Goal: Task Accomplishment & Management: Manage account settings

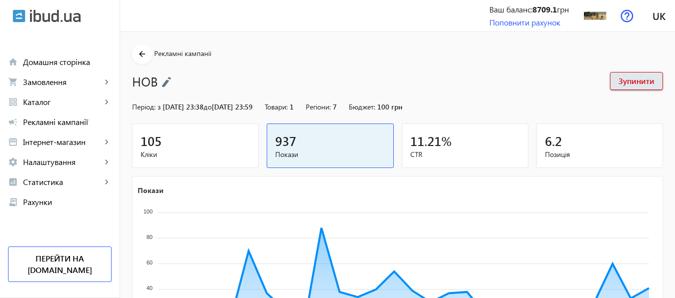
scroll to position [186, 0]
click at [42, 103] on span "Каталог" at bounding box center [62, 102] width 79 height 10
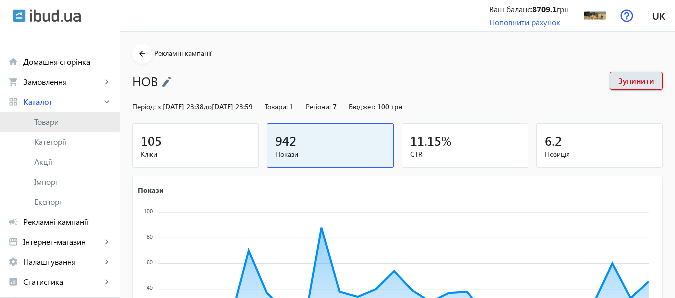
click at [44, 122] on span "Товари" at bounding box center [73, 122] width 78 height 10
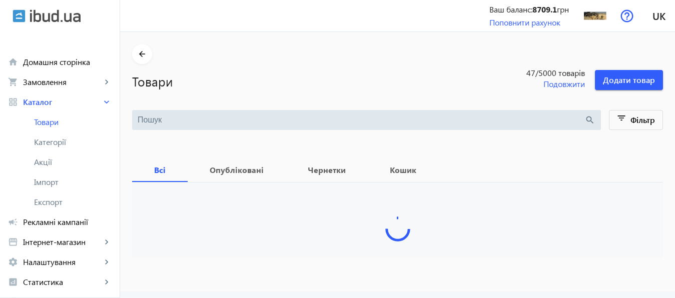
drag, startPoint x: 680, startPoint y: 26, endPoint x: 683, endPoint y: 103, distance: 77.1
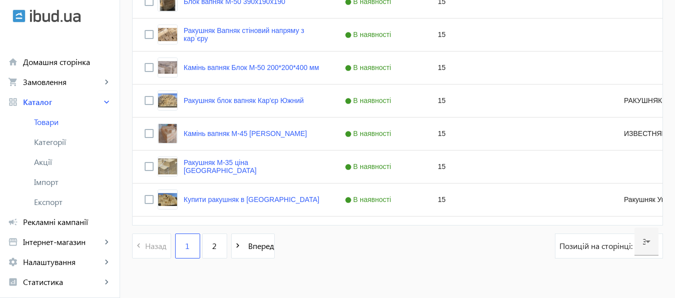
scroll to position [1052, 0]
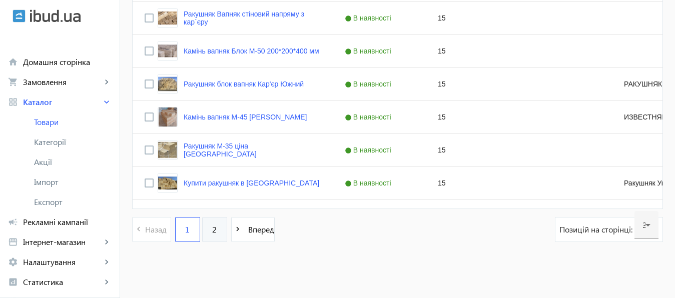
click at [202, 228] on link "2" at bounding box center [214, 229] width 25 height 25
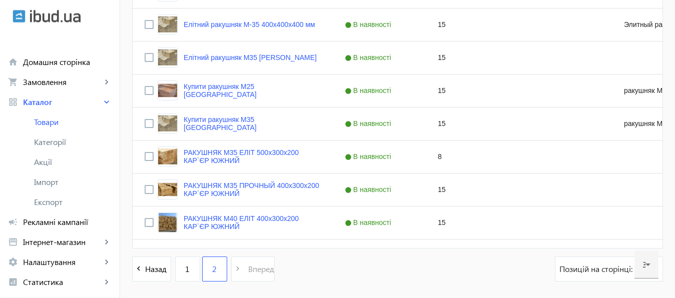
scroll to position [573, 0]
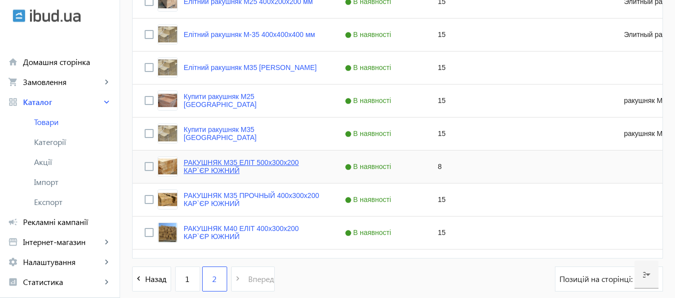
click at [212, 163] on link "РАКУШНЯК М35 ЕЛІТ 500х300х200 КАР`ЄР ЮЖНИЙ" at bounding box center [252, 167] width 137 height 16
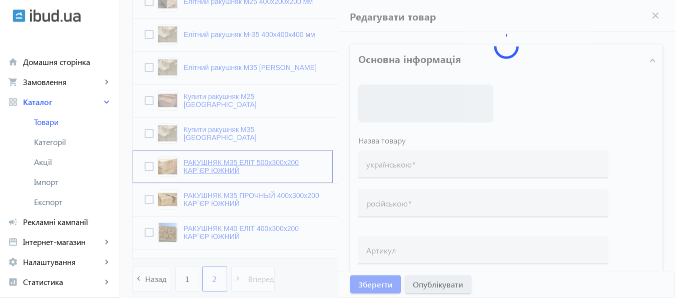
type input "РАКУШНЯК М35 ЕЛІТ 500х300х200 КАР`ЄР ЮЖНИЙ"
type input "РАКУШНЯК М35 ЭЛИТ 500х300х200 КАРЬЕР ЮЖНЫЙ"
checkbox input "true"
type input "8"
type input "1000"
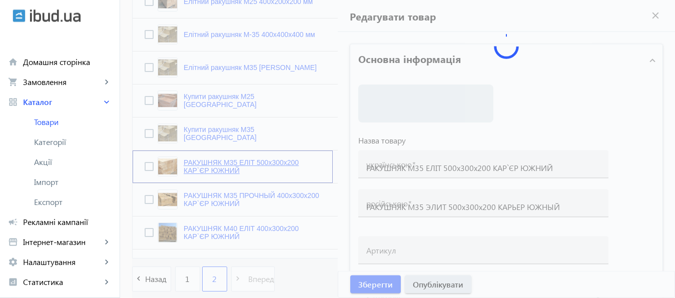
type input "1500"
type input "КУПИТИ РАКУШНЯК ВІННИЦЯ ТА ВІННИЦЬКА ОБЛАСТЬ, ракушняк від виробника, камінь ра…"
type input "КУПИТЬ РАКУШНЯК ВИННИЦА И ВИННИЦКАЯ ОБЛАСТЬ, ракушняк от производителя, камень …"
type textarea "— КУПИТИ РАКУШНЯК ВІННИЦЯ: продаж, ціна, Марки | Вес | Розмір | Куб — ціна раку…"
type textarea "— КУПИТЬ РАКУШНЯК ВИННИЦА: продажа, цена, Марки | Вес | Размер | Куб цена ракуш…"
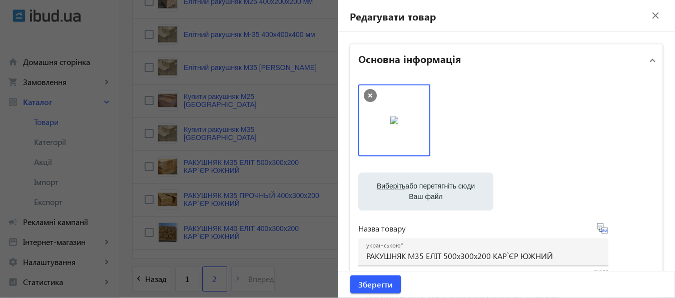
click at [449, 188] on label "Виберіть або перетягніть сюди Ваш файл" at bounding box center [425, 192] width 119 height 28
click at [449, 188] on input "Виберіть або перетягніть сюди Ваш файл" at bounding box center [425, 193] width 119 height 12
type input "C:\fakepath\РАКУШНЯК КАРЬЕР ЮЖНЫЙ.jpg"
click at [424, 190] on label "Виберіть або перетягніть сюди Ваш файл" at bounding box center [425, 192] width 119 height 28
click at [424, 190] on input "Виберіть або перетягніть сюди Ваш файл" at bounding box center [425, 193] width 119 height 12
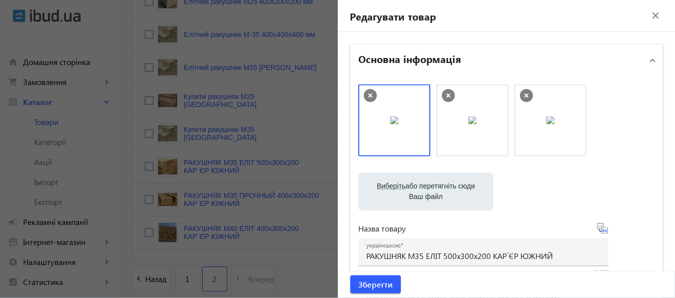
type input "C:\fakepath\РАКУШНЯК М-35..jpg"
drag, startPoint x: 616, startPoint y: 113, endPoint x: 451, endPoint y: 109, distance: 164.2
click at [368, 94] on icon at bounding box center [370, 96] width 4 height 4
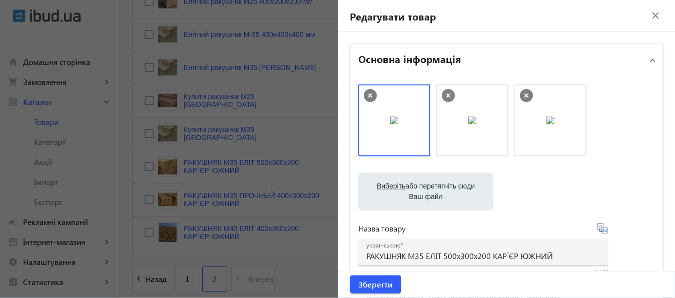
click at [444, 93] on icon at bounding box center [448, 95] width 13 height 13
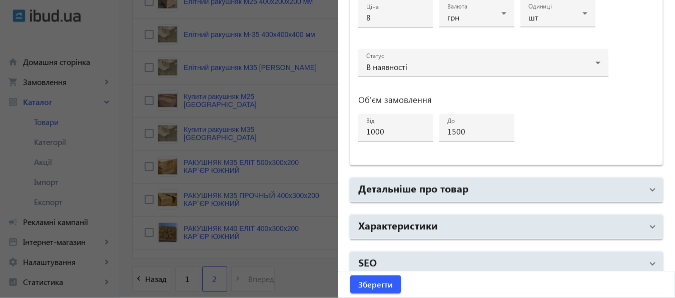
scroll to position [536, 0]
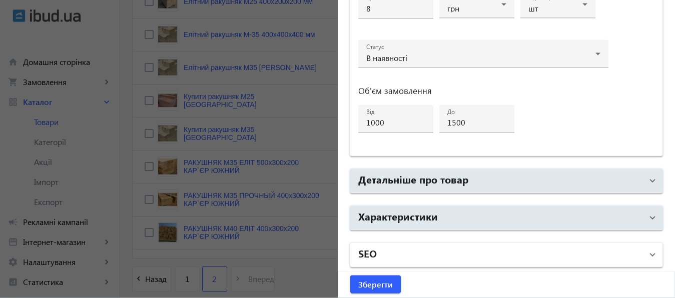
click at [411, 252] on mat-panel-title "SEO" at bounding box center [500, 255] width 285 height 18
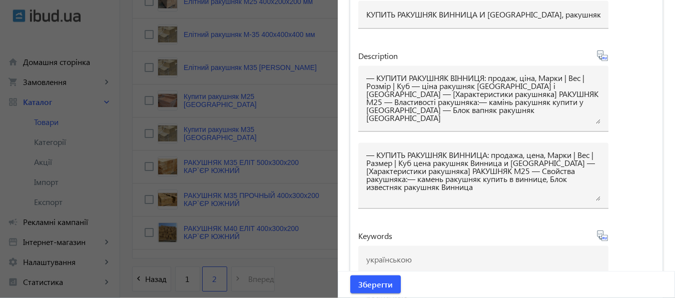
scroll to position [883, 0]
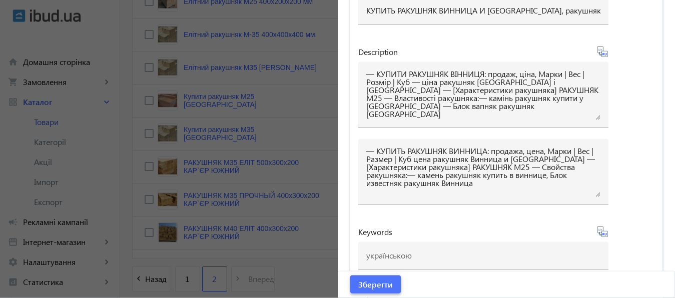
click at [375, 282] on span "Зберегти" at bounding box center [375, 284] width 35 height 11
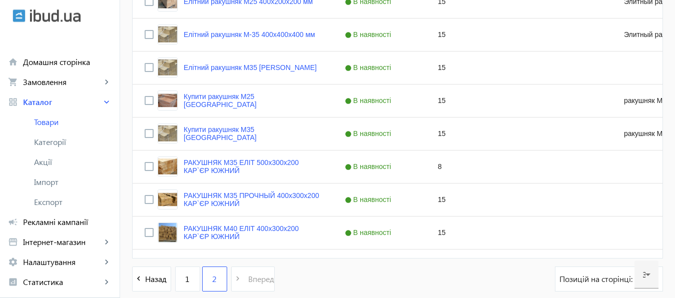
scroll to position [0, 0]
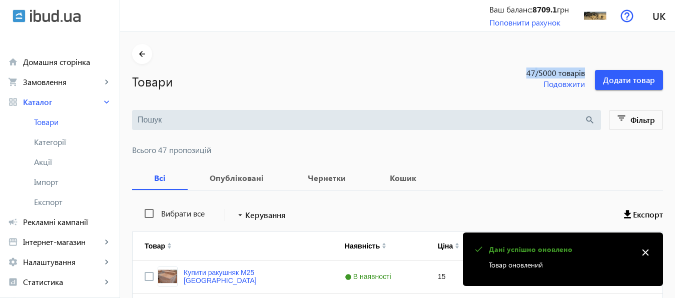
drag, startPoint x: 669, startPoint y: 43, endPoint x: 670, endPoint y: 49, distance: 6.1
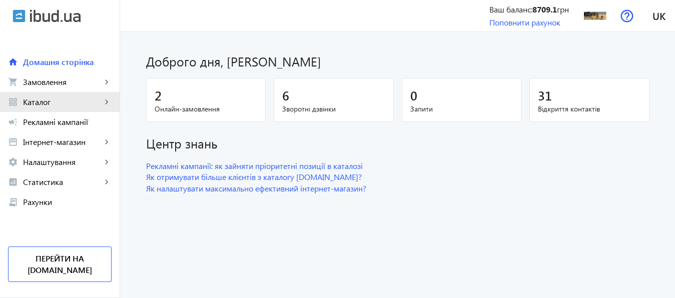
click at [47, 103] on span "Каталог" at bounding box center [62, 102] width 79 height 10
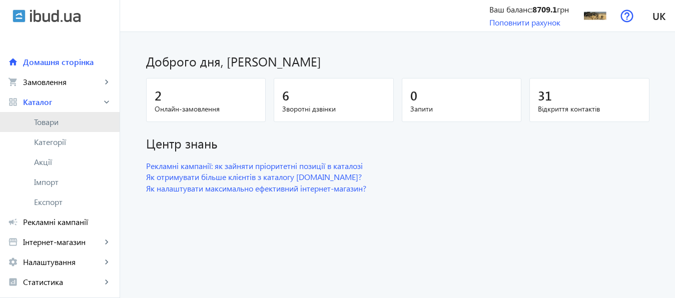
click at [50, 120] on span "Товари" at bounding box center [73, 122] width 78 height 10
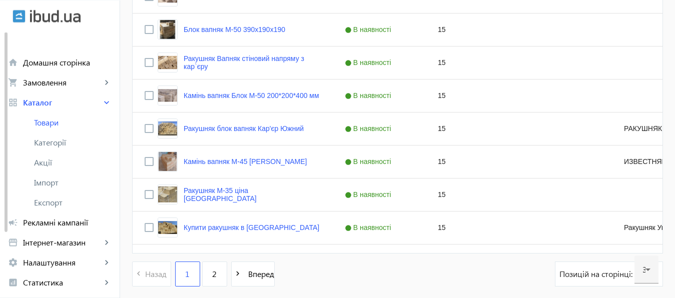
scroll to position [1021, 0]
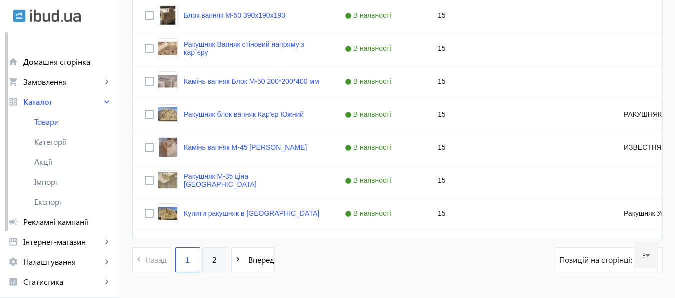
click at [203, 263] on link "2" at bounding box center [214, 260] width 25 height 25
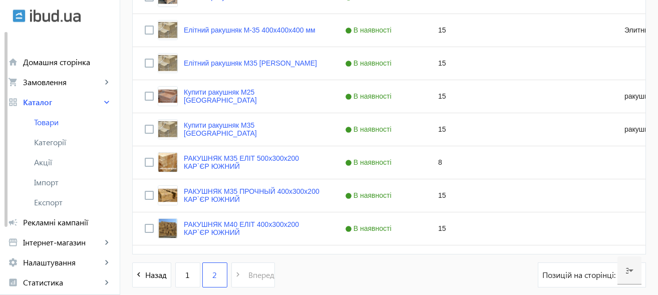
scroll to position [626, 0]
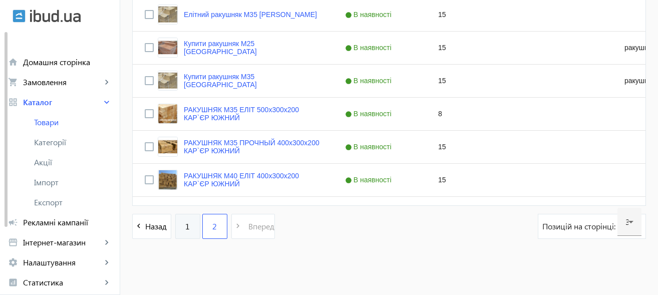
click at [185, 225] on span "1" at bounding box center [187, 226] width 5 height 11
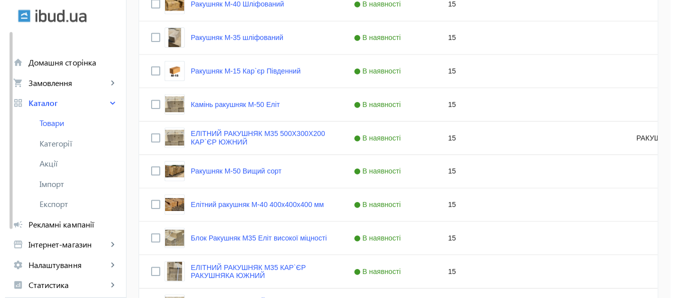
scroll to position [310, 0]
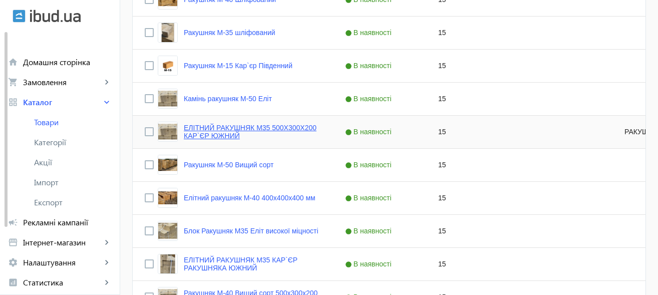
click at [247, 128] on link "ЕЛІТНИЙ РАКУШНЯК М35 500Х300Х200 КАР`ЄР ЮЖНИЙ" at bounding box center [252, 132] width 137 height 16
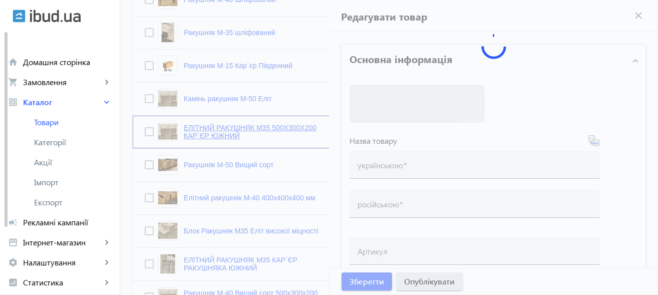
type input "ЕЛІТНИЙ РАКУШНЯК М35 500Х300Х200 КАР`ЄР ЮЖНИЙ"
type input "ЭЛИТНЫЙ РАКУШНЯК М35 500Х300Х200 КАРЬЕР ЮЖНЫЙ"
type input "РАКУШНЯК М35"
checkbox input "true"
type input "15"
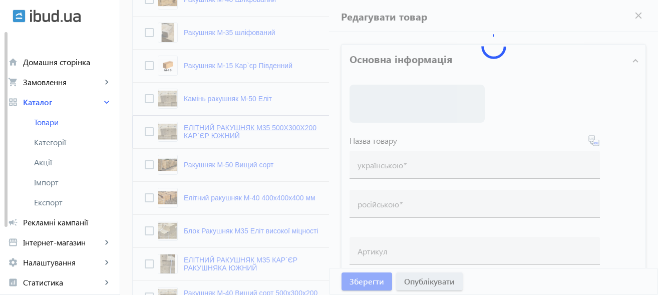
type input "1000"
type input "1500"
type input "Ракушняк М35 камінь ракушняк одеський кар`єр южний Одеса - ракушняк М35 Київ - …"
type input "Ракушняк М35 камень ракушняк одесский карьер южный Одесса — ракушняк м35 Киев —…"
type textarea "Ракушняк М35 камінь ракушняк одеський кар`єр южний Одеса - ракушняк М35 Київ - …"
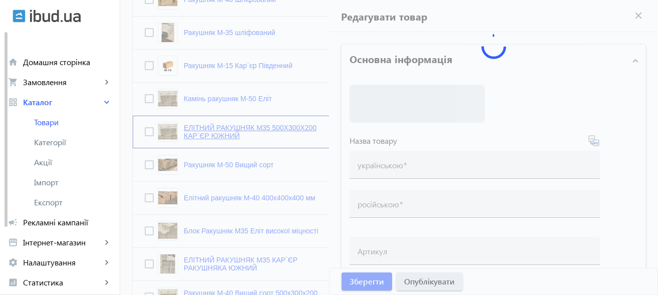
type textarea "Ракушняк М35 камень ракушняк одесский карьер южный Одесса — ракушняк м35 Киев —…"
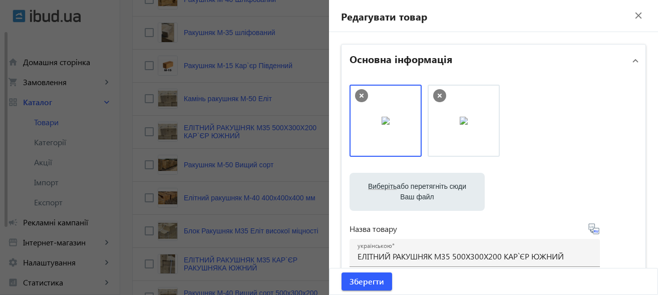
click at [404, 191] on label "Виберіть або перетягніть сюди Ваш файл" at bounding box center [416, 192] width 119 height 28
click at [404, 191] on input "Виберіть або перетягніть сюди Ваш файл" at bounding box center [416, 193] width 119 height 12
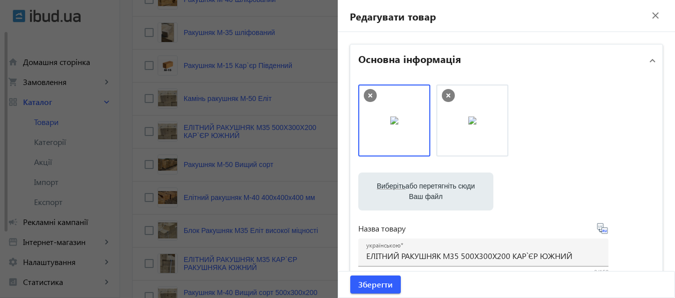
click at [394, 194] on label "Виберіть або перетягніть сюди Ваш файл" at bounding box center [425, 192] width 119 height 28
click at [394, 194] on input "Виберіть або перетягніть сюди Ваш файл" at bounding box center [425, 193] width 119 height 12
type input "C:\fakepath\КУПИТЬ РАКУШНЯК М35 (2).jpg"
drag, startPoint x: 544, startPoint y: 108, endPoint x: 389, endPoint y: 108, distance: 154.6
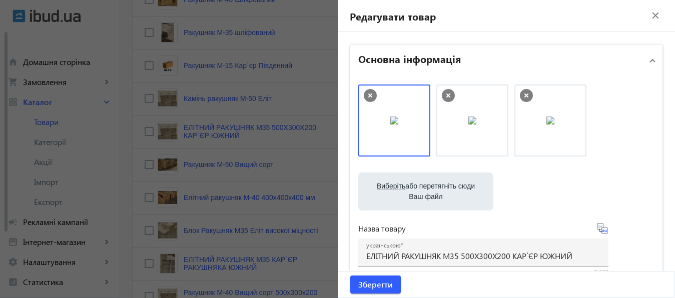
click at [510, 65] on mat-panel-title "Основна інформація" at bounding box center [500, 61] width 285 height 18
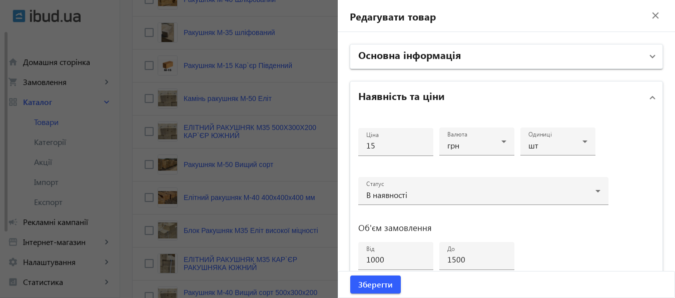
click at [602, 54] on mat-panel-title "Основна інформація" at bounding box center [500, 57] width 285 height 18
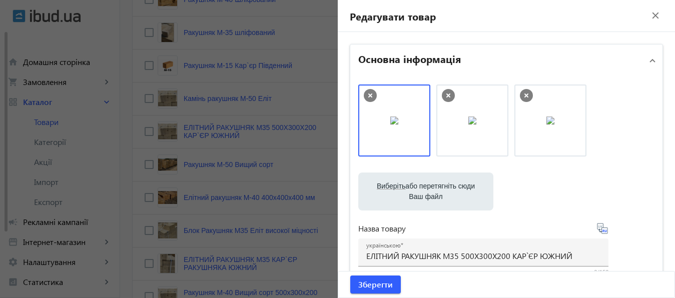
click at [444, 94] on icon at bounding box center [448, 95] width 13 height 13
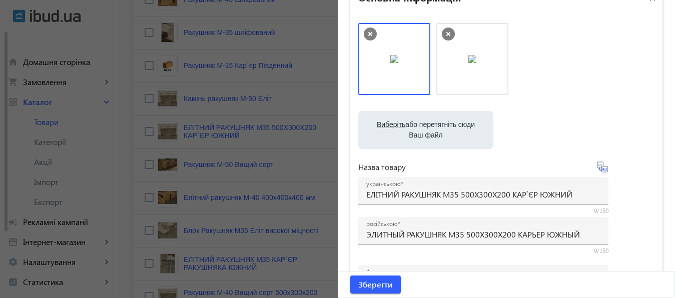
scroll to position [60, 0]
click at [439, 129] on label "Виберіть або перетягніть сюди Ваш файл" at bounding box center [425, 132] width 119 height 28
click at [439, 129] on input "Виберіть або перетягніть сюди Ваш файл" at bounding box center [425, 133] width 119 height 12
click at [421, 131] on label "Виберіть або перетягніть сюди Ваш файл" at bounding box center [425, 132] width 119 height 28
click at [421, 131] on input "Виберіть або перетягніть сюди Ваш файл" at bounding box center [425, 133] width 119 height 12
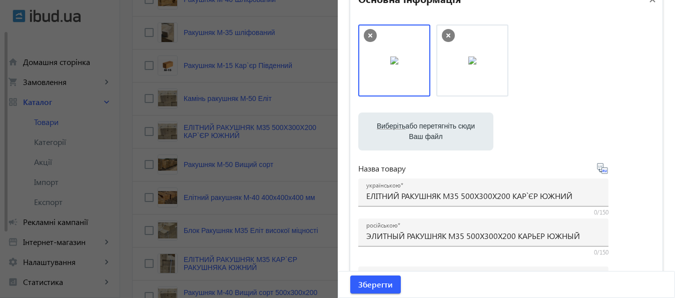
type input "C:\fakepath\КАРЬЕР ЮЖНЫЙ 01.jpg"
drag, startPoint x: 531, startPoint y: 50, endPoint x: 456, endPoint y: 54, distance: 74.7
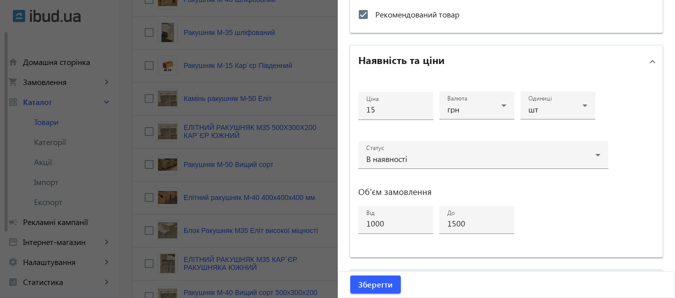
scroll to position [440, 0]
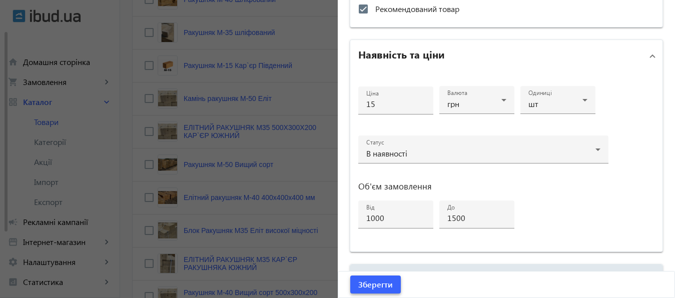
click at [373, 282] on span "Зберегти" at bounding box center [375, 284] width 35 height 11
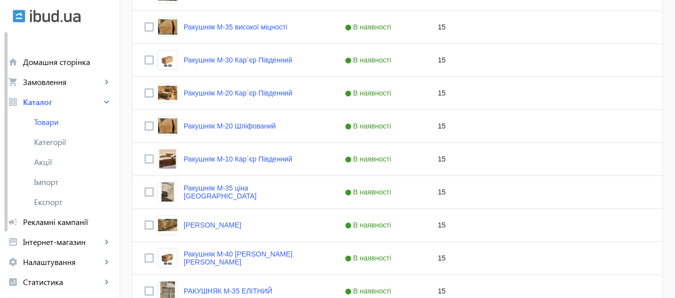
scroll to position [651, 0]
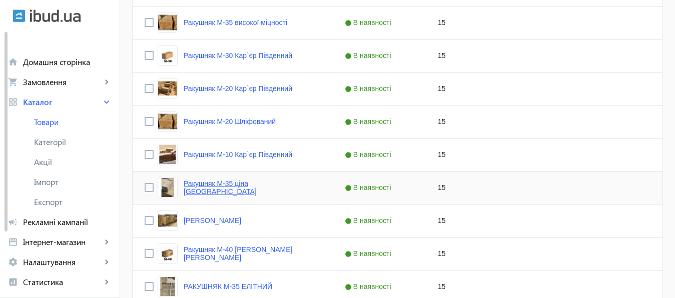
click at [247, 183] on link "Ракушняк М-35 ціна Київ київська область" at bounding box center [252, 188] width 137 height 16
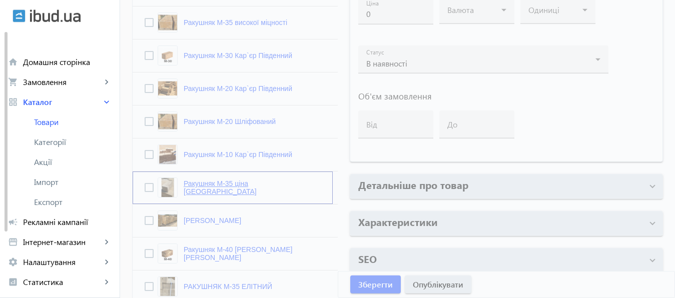
type input "Ракушняк М-35 ціна Київ київська область"
type input "Ракушняк М-35 цена Киев киевская область"
checkbox input "true"
type input "15"
type input "1000"
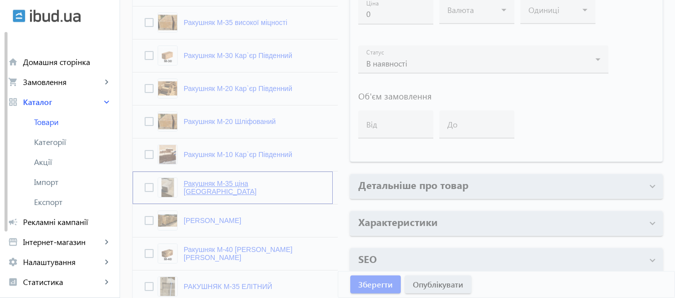
type input "100000"
type input "Ракушняк М35 Київ | камінь ракушняк купити в Києві | продаж ракушняка Київ | ці…"
type input "Ракушняк М35 Киев | камень ракушняк купить в Киеве | продажа ракушняка Киев | ц…"
type textarea "Камінь ракушняк М35 від виробника, ракушняк блоки М35, ракушняк ціна Київ, дост…"
type textarea "Камень ракушняк М35 от производителя, ракушняк блоки М35, ракушняк цена Киев, д…"
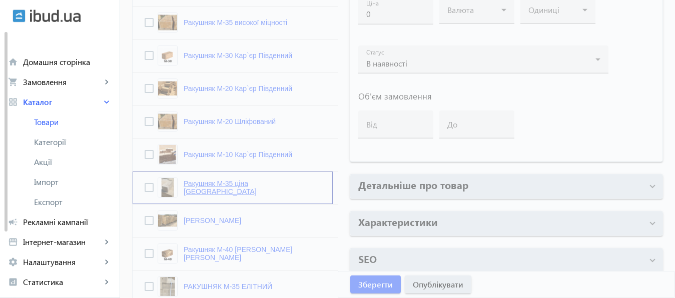
type input "Кар`єр ракушняка, ракушняк одеський кар`єр, Ракушняк Одеса, Миколаїв, Київ, дос…"
type input "Карьер ракушечника, ракушняк одесский карьер, Ракушняк Одесса, Николаев, Киев, …"
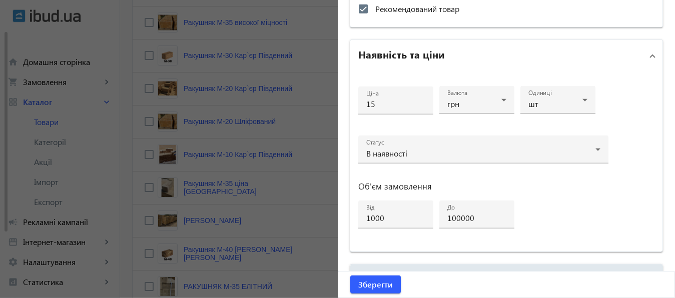
type input "C:\fakepath\РАКУШНЯК М25 КАРЬЕР ЮЖНЫЙ.jpg"
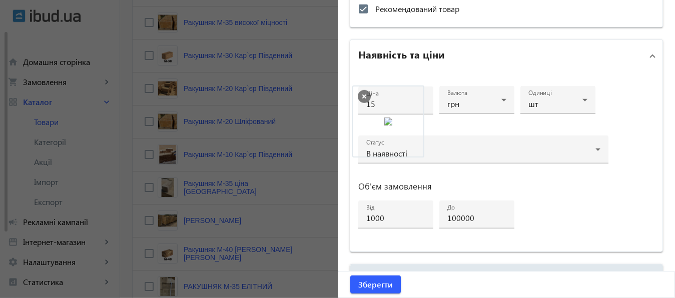
drag, startPoint x: 554, startPoint y: 105, endPoint x: 396, endPoint y: 106, distance: 157.7
click at [396, 106] on body "arrow_back home Домашня сторінка shopping_cart Замовлення keyboard_arrow_right …" at bounding box center [337, 24] width 675 height 1350
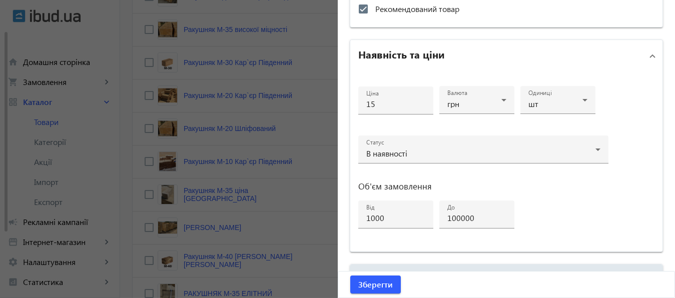
scroll to position [616, 0]
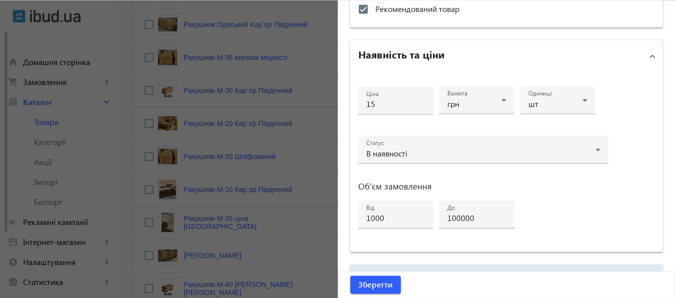
drag, startPoint x: 421, startPoint y: 257, endPoint x: 437, endPoint y: 257, distance: 16.5
type input "Купити Ракушняк М-35 Київ Київська область"
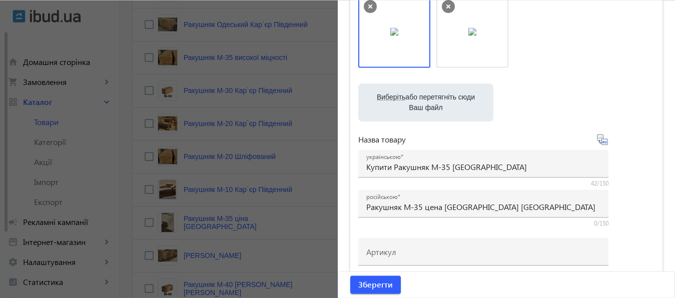
scroll to position [91, 0]
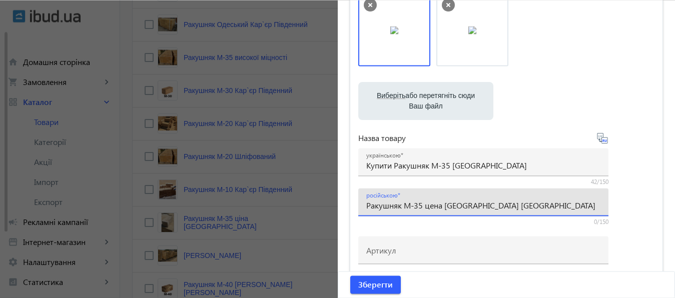
drag, startPoint x: 421, startPoint y: 206, endPoint x: 440, endPoint y: 208, distance: 18.6
click at [440, 208] on input "Ракушняк М-35 цена Киев киевская область" at bounding box center [483, 205] width 234 height 11
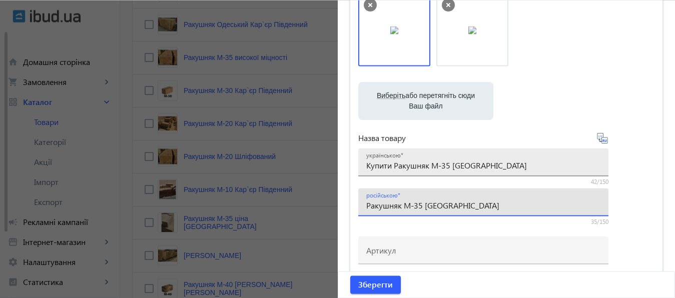
type input "Ракушняк М-35 Киев киевская область"
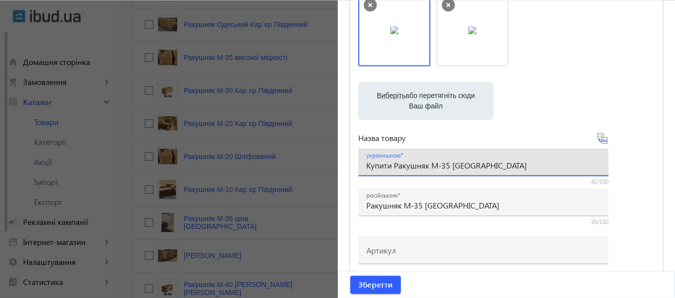
click at [438, 166] on input "Купити Ракушняк М-35 Київ Київська область" at bounding box center [483, 165] width 234 height 11
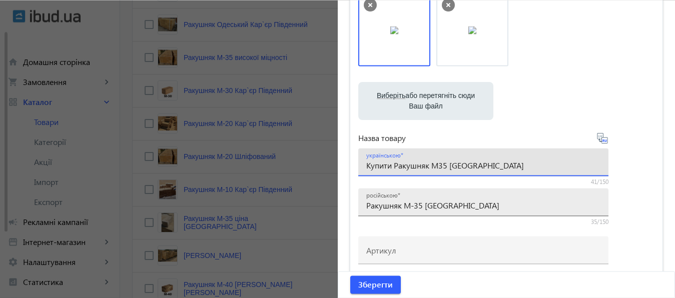
type input "Купити Ракушняк М35 [GEOGRAPHIC_DATA]"
click at [411, 205] on input "Ракушняк М-35 Киев киевская область" at bounding box center [483, 205] width 234 height 11
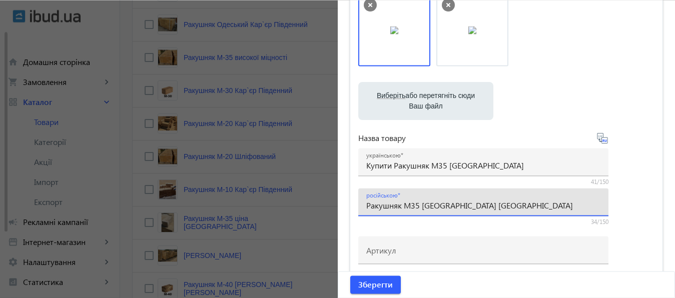
click at [366, 206] on input "Ракушняк М35 Киев киевская область" at bounding box center [483, 205] width 234 height 11
type input "Купить Ракушняк М35 Киев киевская область"
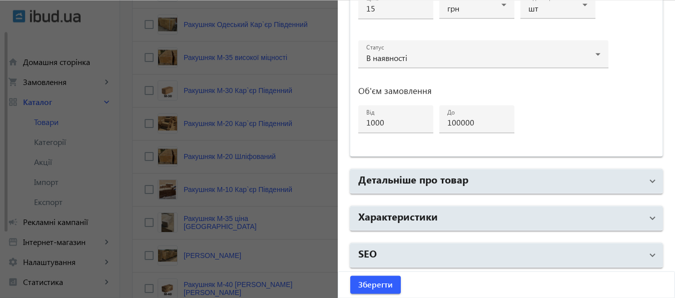
scroll to position [620, 0]
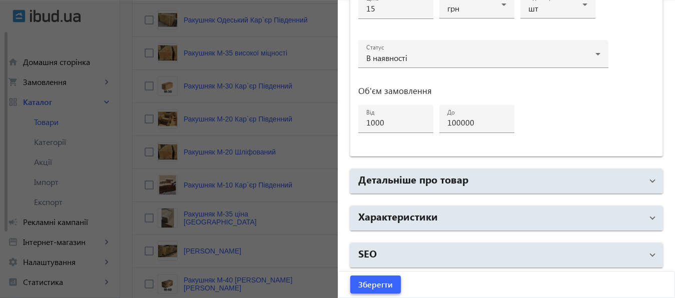
click at [373, 281] on span "Зберегти" at bounding box center [375, 284] width 35 height 11
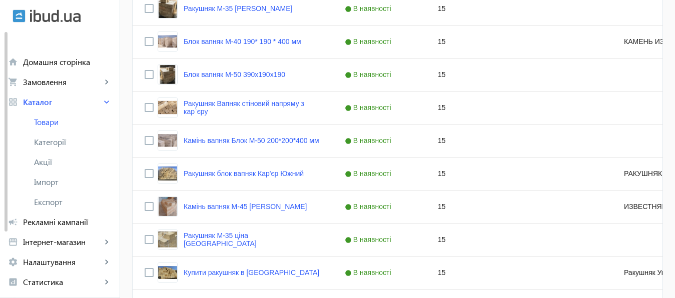
scroll to position [1052, 0]
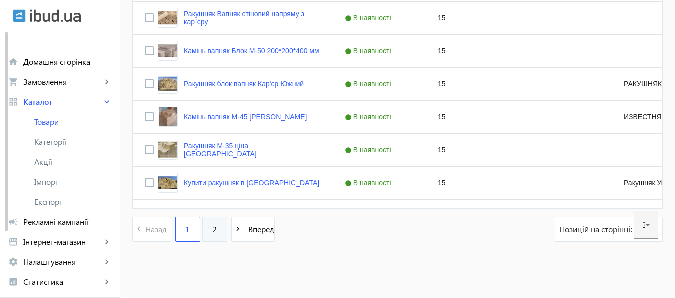
click at [212, 227] on span "2" at bounding box center [214, 229] width 5 height 11
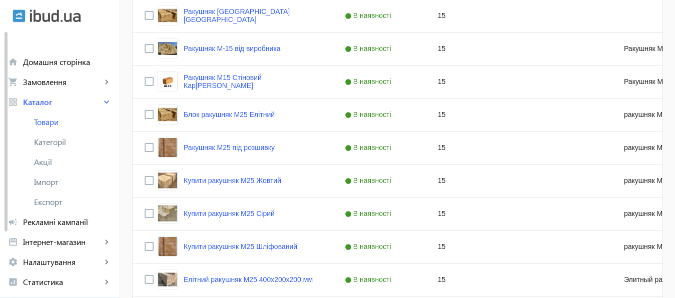
scroll to position [304, 0]
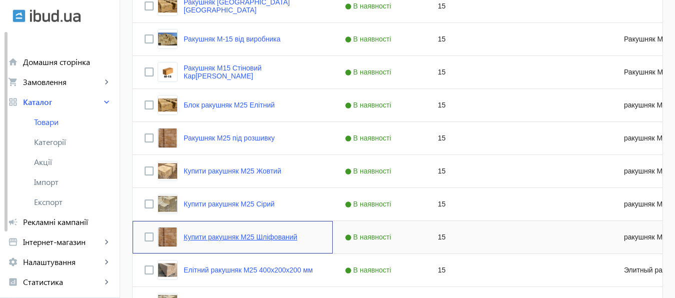
click at [249, 238] on link "Купити ракушняк М25 Шліфований" at bounding box center [241, 237] width 114 height 8
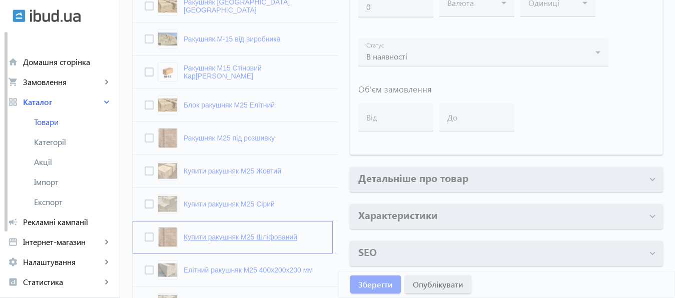
type input "Купити ракушняк М25 Шліфований"
type input "Купити ракушняк М25 Шлифованный"
type input "ракушняк М25 [GEOGRAPHIC_DATA]"
checkbox input "true"
type input "15"
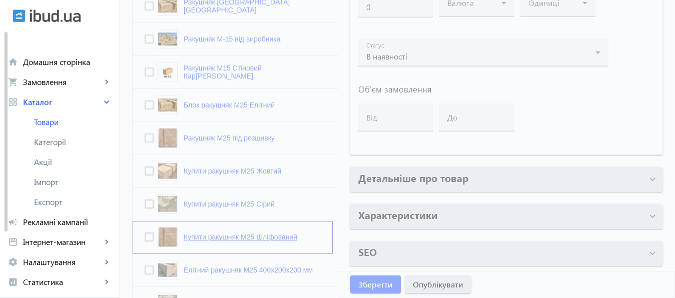
type input "1000"
type input "1500"
type input "Ракушняк М25 Будівельний (стіновий М25), ракушняк М25 ціна, ракушняк вартість, …"
type input "Продажа ракушняка М25 Строительный (стеновой М25),ракушняк М25 цена, ракушняк с…"
type textarea "Блок ракушняк [GEOGRAPHIC_DATA], ракушняк [GEOGRAPHIC_DATA], ракушняк [GEOGRAPH…"
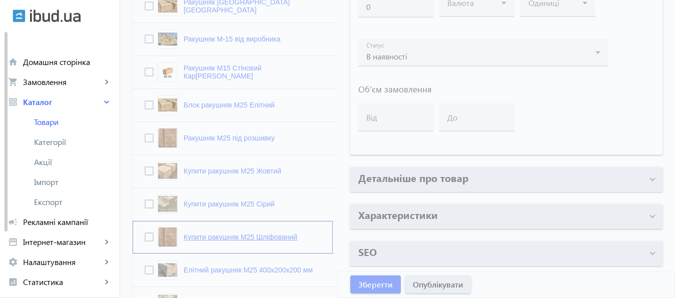
type textarea "Блок ракушняк [GEOGRAPHIC_DATA], ракушняк [GEOGRAPHIC_DATA], ракушняк Винница, …"
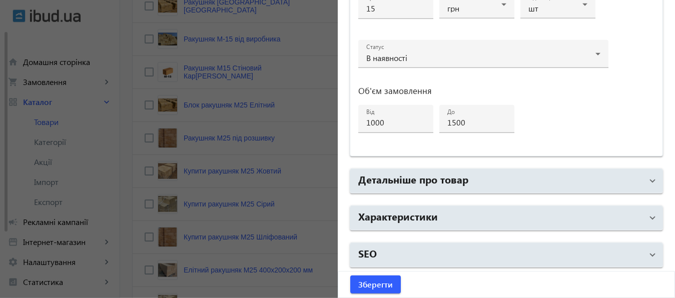
type input "C:\fakepath\КУПИТЬ РАКУШНЯК УКРАИНА (2).jpg"
drag, startPoint x: 552, startPoint y: 110, endPoint x: 481, endPoint y: 110, distance: 70.6
click at [481, 110] on body "arrow_back home Домашня сторінка shopping_cart Замовлення keyboard_arrow_right …" at bounding box center [337, 156] width 675 height 920
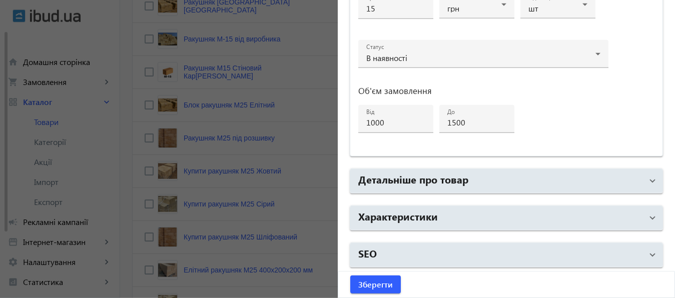
type input "C:\fakepath\РАКУШНЯК ШЛИФОВАННЫЙ М35.jpg"
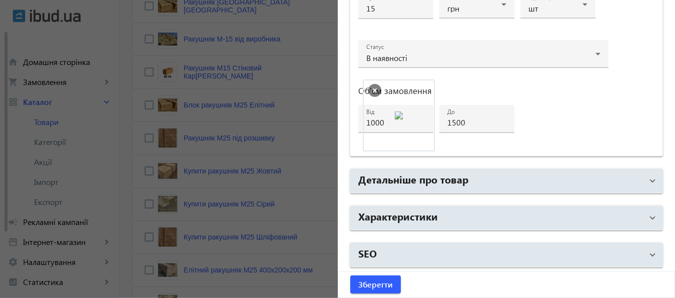
drag, startPoint x: 483, startPoint y: 107, endPoint x: 397, endPoint y: 104, distance: 86.1
click at [397, 104] on body "arrow_back home Домашня сторінка shopping_cart Замовлення keyboard_arrow_right …" at bounding box center [337, 156] width 675 height 920
drag, startPoint x: 539, startPoint y: 114, endPoint x: 466, endPoint y: 116, distance: 72.6
click at [466, 116] on body "arrow_back home Домашня сторінка shopping_cart Замовлення keyboard_arrow_right …" at bounding box center [337, 156] width 675 height 920
drag, startPoint x: 466, startPoint y: 116, endPoint x: 394, endPoint y: 113, distance: 71.7
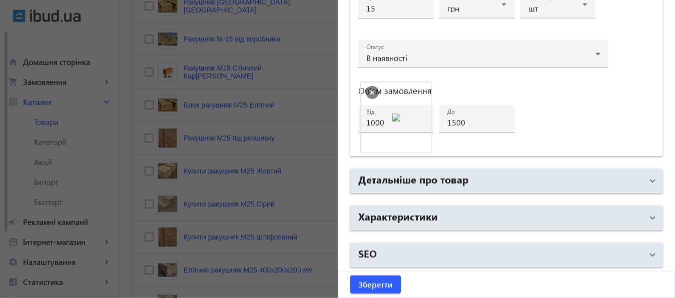
click at [394, 113] on body "arrow_back home Домашня сторінка shopping_cart Замовлення keyboard_arrow_right …" at bounding box center [337, 156] width 675 height 920
drag, startPoint x: 543, startPoint y: 109, endPoint x: 383, endPoint y: 108, distance: 159.7
click at [383, 108] on body "arrow_back home Домашня сторінка shopping_cart Замовлення keyboard_arrow_right …" at bounding box center [337, 156] width 675 height 920
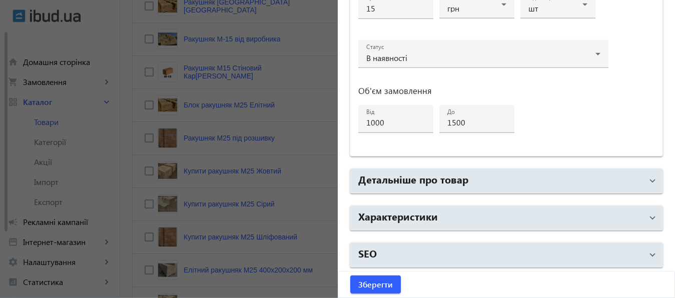
type input "C:\fakepath\РАКУШНЯК ШЛИФОВАННЫЙ М35.jpg"
drag, startPoint x: 555, startPoint y: 99, endPoint x: 479, endPoint y: 99, distance: 75.6
click at [479, 99] on body "arrow_back home Домашня сторінка shopping_cart Замовлення keyboard_arrow_right …" at bounding box center [337, 156] width 675 height 920
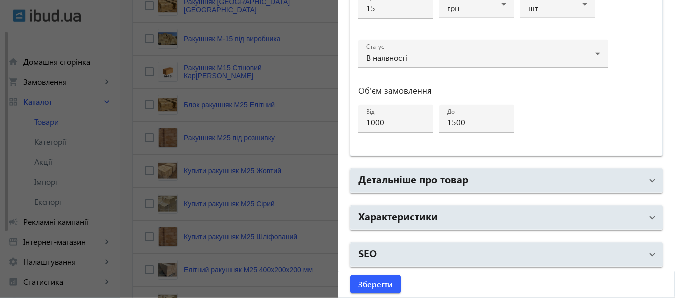
drag, startPoint x: 470, startPoint y: 108, endPoint x: 383, endPoint y: 110, distance: 87.6
click at [383, 110] on body "arrow_back home Домашня сторінка shopping_cart Замовлення keyboard_arrow_right …" at bounding box center [337, 156] width 675 height 920
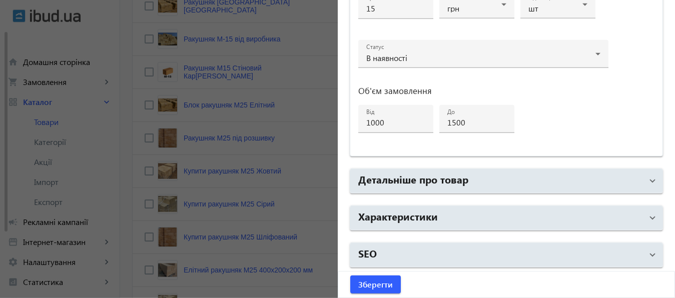
type input "C:\fakepath\РАКУШНЯК М35 ШЛИФОВАННЫЙ.jpg"
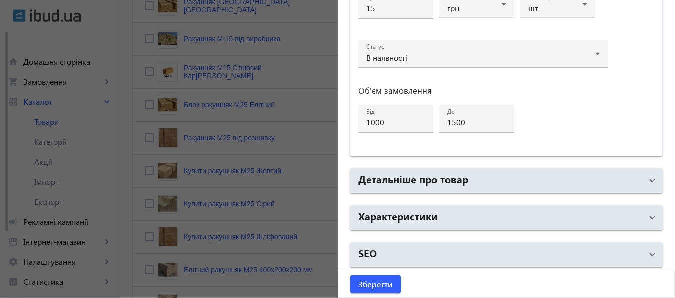
type input "C:\fakepath\КУПИТЬ РАКУШНЯК УКРАИНА (2).jpg"
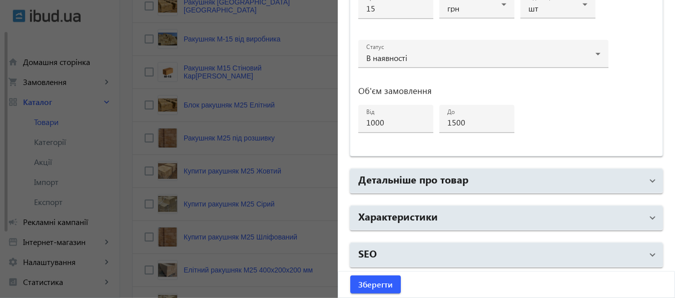
type input "C:\fakepath\РАКУШНЯК ШЛИФОВАННЫЙ М35.jpg"
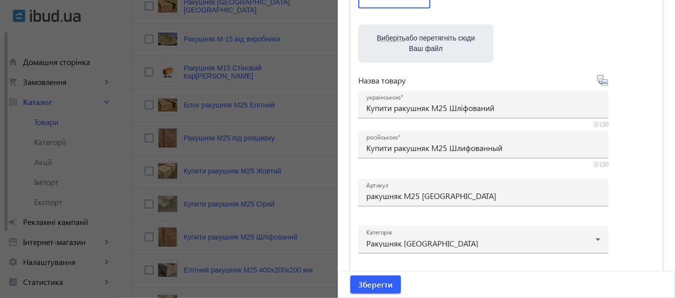
scroll to position [147, 0]
click at [369, 286] on span "Зберегти" at bounding box center [375, 284] width 35 height 11
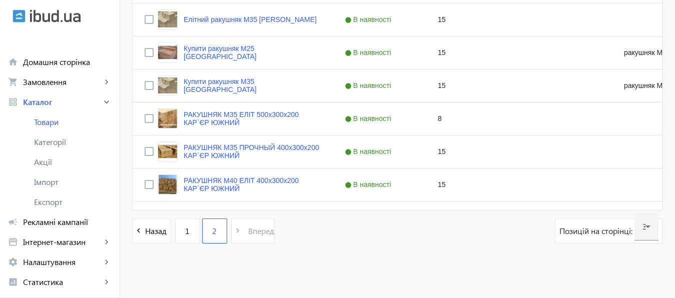
scroll to position [622, 0]
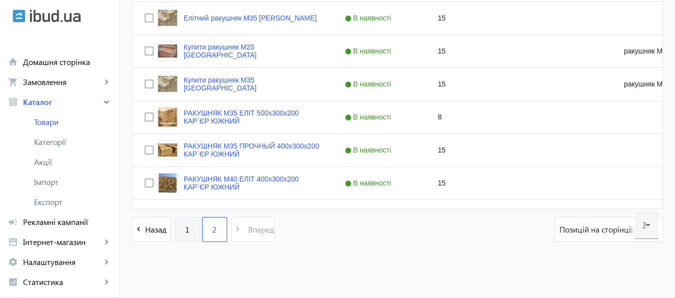
click at [175, 235] on link "1" at bounding box center [187, 229] width 25 height 25
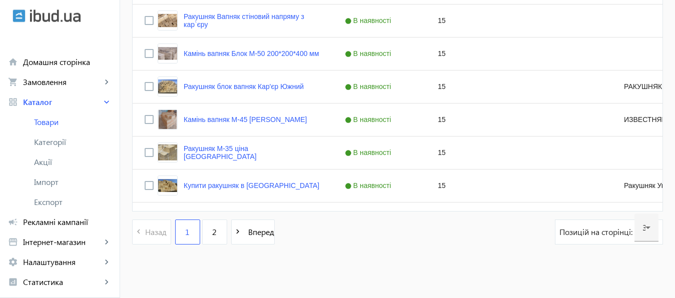
scroll to position [1052, 0]
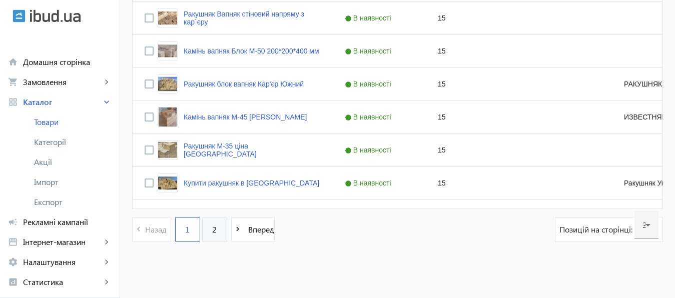
click at [212, 231] on span "2" at bounding box center [214, 229] width 5 height 11
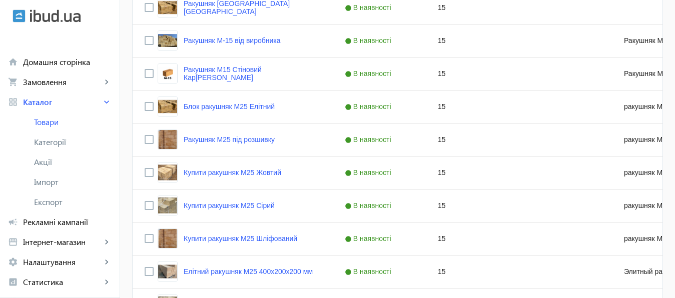
scroll to position [312, 0]
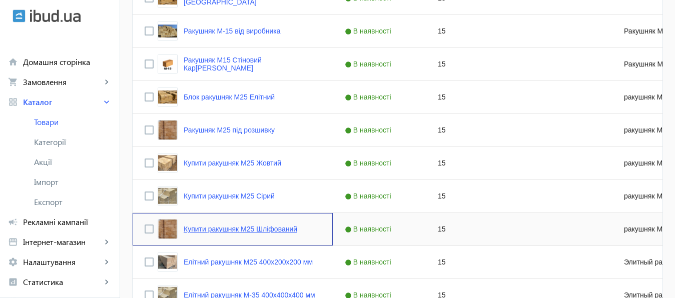
click at [258, 228] on link "Купити ракушняк М25 Шліфований" at bounding box center [241, 229] width 114 height 8
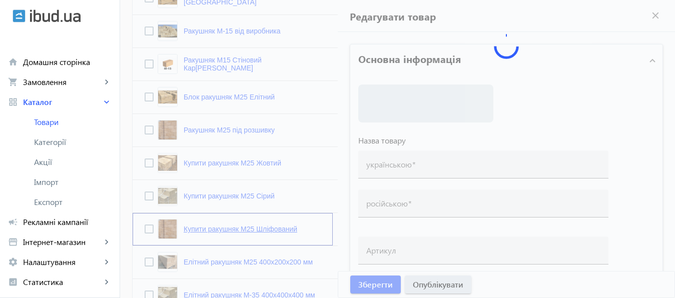
type input "Купити ракушняк М25 Шліфований"
type input "Купити ракушняк М25 Шлифованный"
type input "ракушняк М25 [GEOGRAPHIC_DATA]"
checkbox input "true"
type input "15"
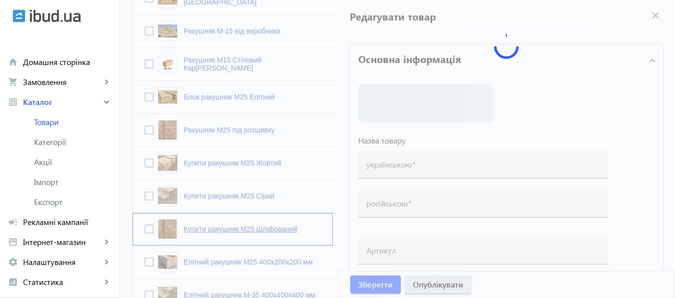
type input "1000"
type input "1500"
type input "Ракушняк М25 Будівельний (стіновий М25), ракушняк М25 ціна, ракушняк вартість, …"
type input "Продажа ракушняка М25 Строительный (стеновой М25),ракушняк М25 цена, ракушняк с…"
type textarea "Блок ракушняк [GEOGRAPHIC_DATA], ракушняк [GEOGRAPHIC_DATA], ракушняк [GEOGRAPH…"
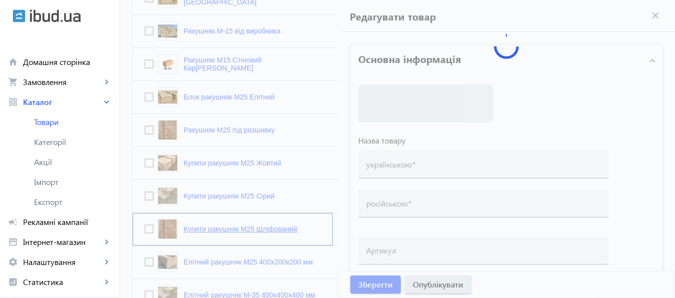
type textarea "Блок ракушняк [GEOGRAPHIC_DATA], ракушняк [GEOGRAPHIC_DATA], ракушняк Винница, …"
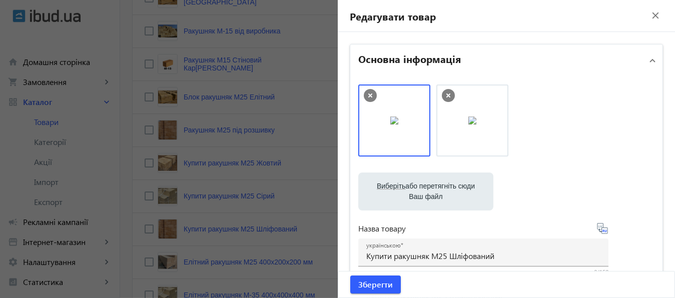
click at [427, 189] on label "Виберіть або перетягніть сюди Ваш файл" at bounding box center [425, 192] width 119 height 28
click at [427, 189] on input "Виберіть або перетягніть сюди Ваш файл" at bounding box center [425, 193] width 119 height 12
type input "C:\fakepath\РАКУШНЯК ШЛИФОВАННЫЙ М35.jpg"
click at [426, 195] on label "Виберіть або перетягніть сюди Ваш файл" at bounding box center [425, 192] width 119 height 28
click at [426, 195] on input "Виберіть або перетягніть сюди Ваш файл" at bounding box center [425, 193] width 119 height 12
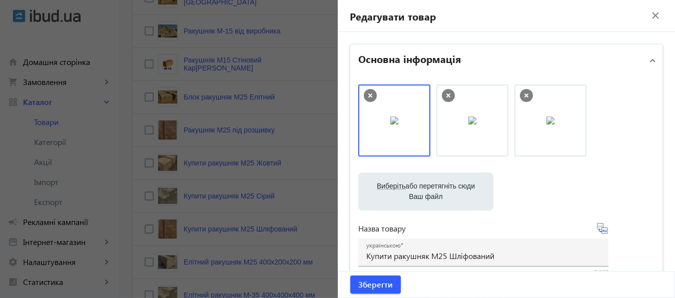
type input "C:\fakepath\КУПИТЬ РАКУШНЯК УКРАИНА (2).jpg"
drag, startPoint x: 532, startPoint y: 123, endPoint x: 379, endPoint y: 122, distance: 152.1
click at [379, 122] on body "arrow_back home Домашня сторінка shopping_cart Замовлення keyboard_arrow_right …" at bounding box center [337, 148] width 675 height 920
click at [446, 96] on icon at bounding box center [448, 96] width 4 height 4
click at [520, 98] on icon at bounding box center [526, 95] width 13 height 13
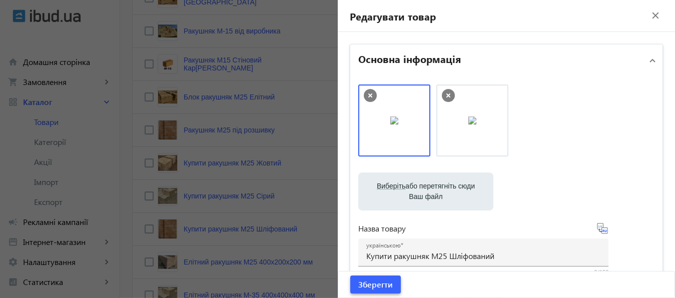
click at [373, 285] on span "Зберегти" at bounding box center [375, 284] width 35 height 11
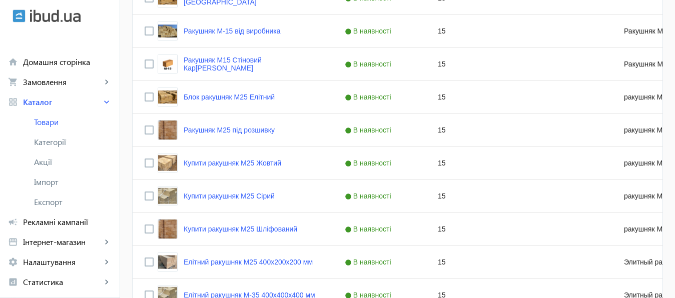
scroll to position [0, 0]
